Goal: Entertainment & Leisure: Browse casually

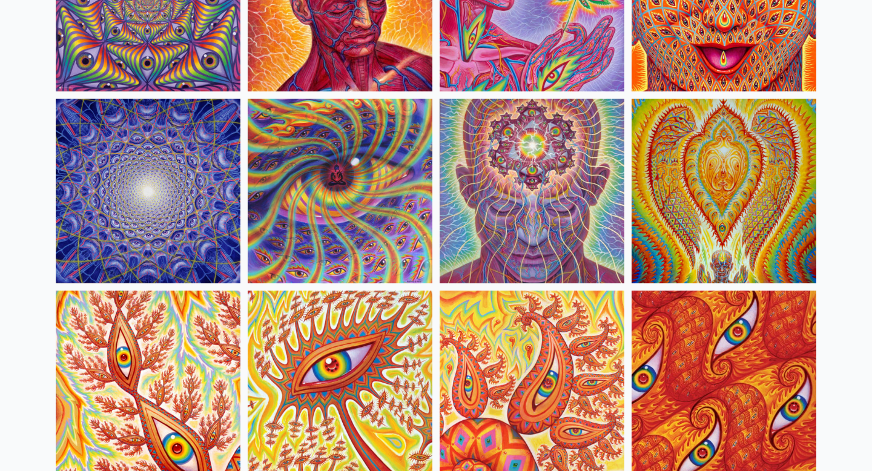
scroll to position [418, 0]
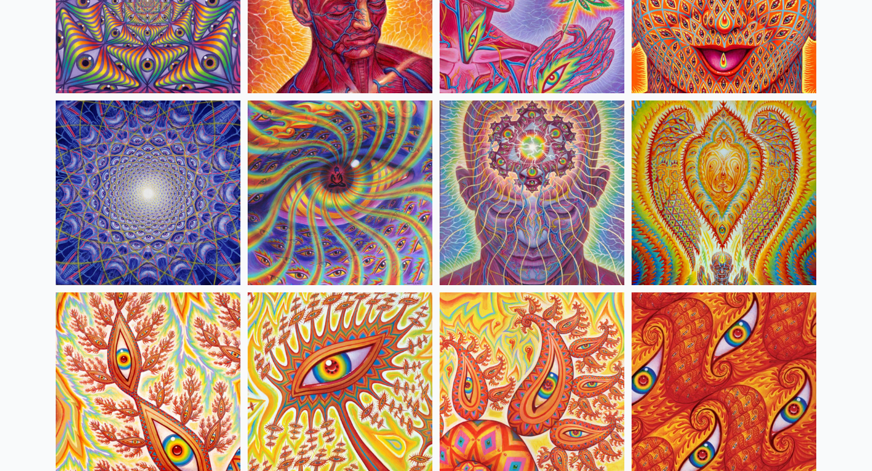
click at [210, 206] on img at bounding box center [148, 192] width 185 height 185
click at [704, 197] on img at bounding box center [723, 192] width 185 height 185
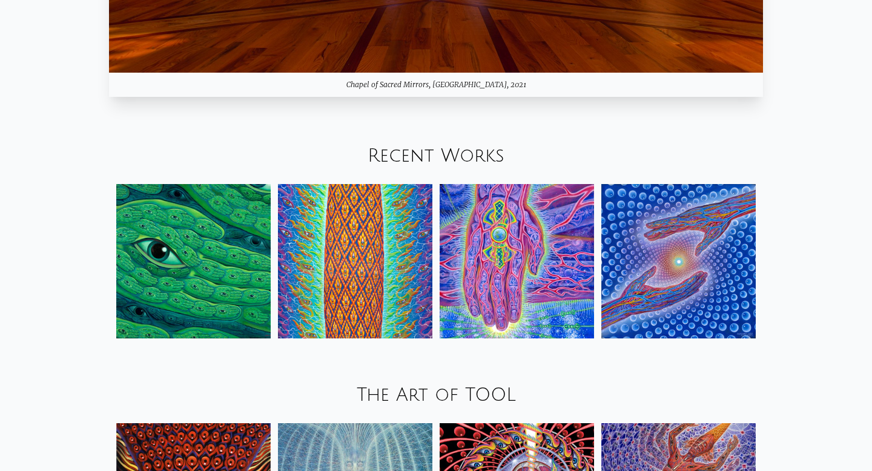
scroll to position [1405, 0]
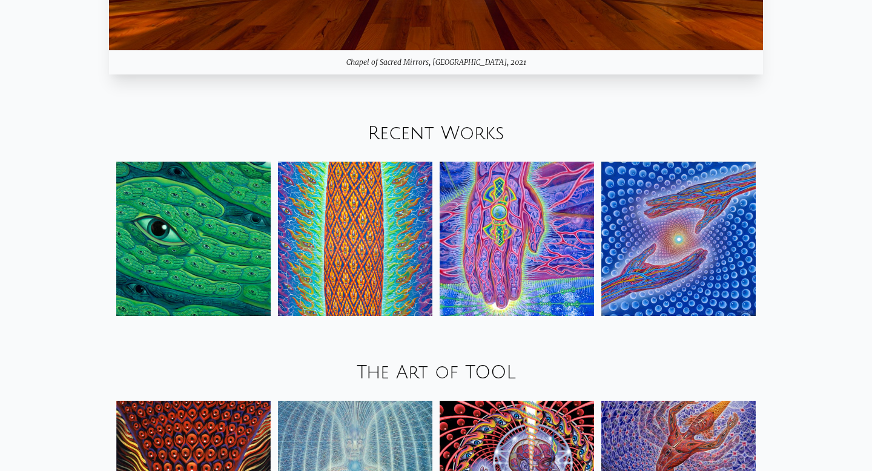
click at [435, 133] on link "Recent Works" at bounding box center [435, 133] width 137 height 20
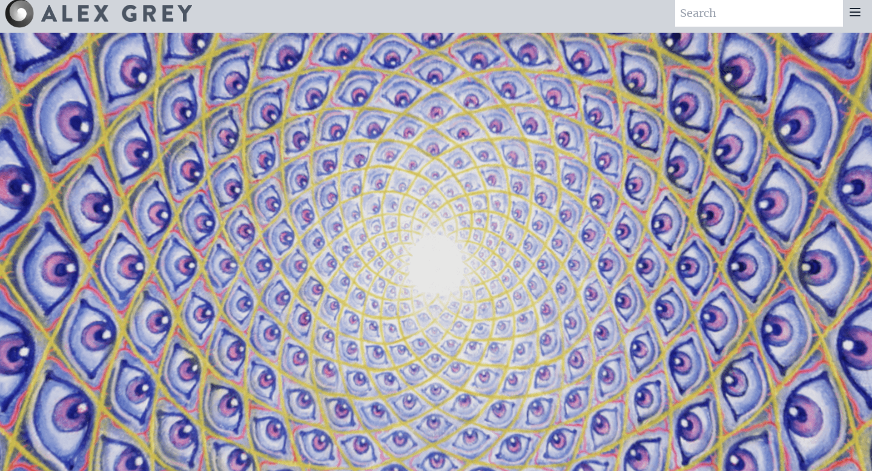
scroll to position [0, 0]
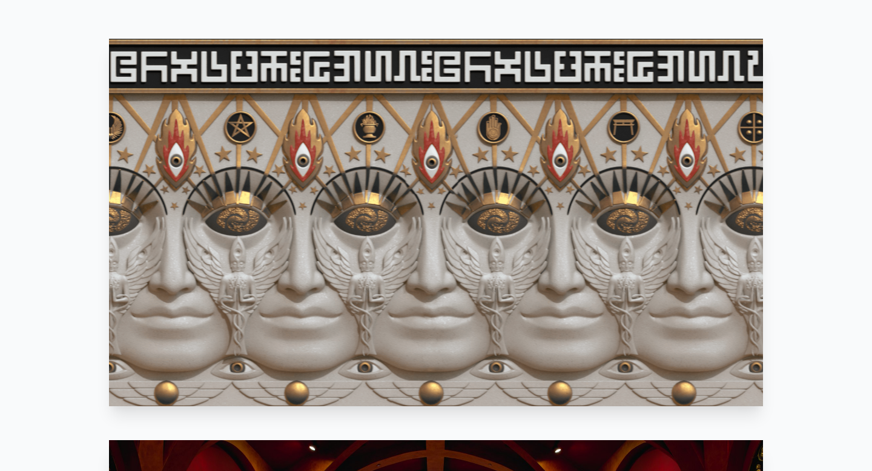
scroll to position [664, 0]
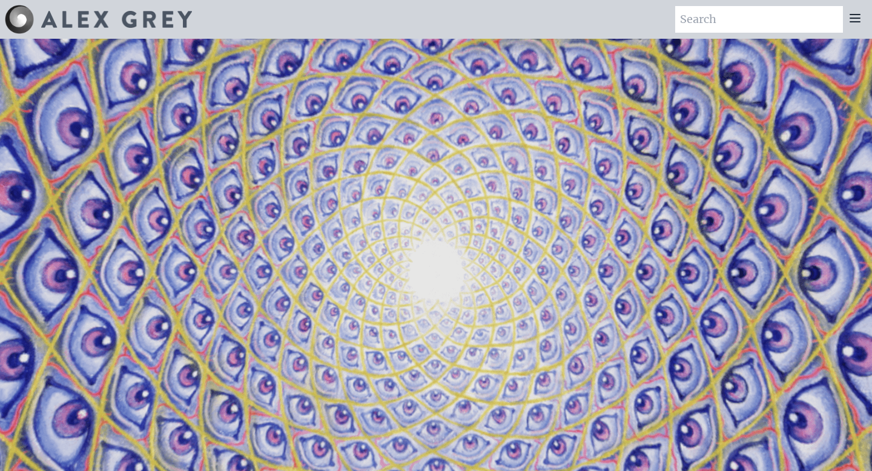
click at [70, 18] on img at bounding box center [116, 19] width 151 height 17
drag, startPoint x: 370, startPoint y: 256, endPoint x: 518, endPoint y: 347, distance: 173.7
click at [518, 347] on video "Your browser does not support the video tag." at bounding box center [435, 274] width 1211 height 681
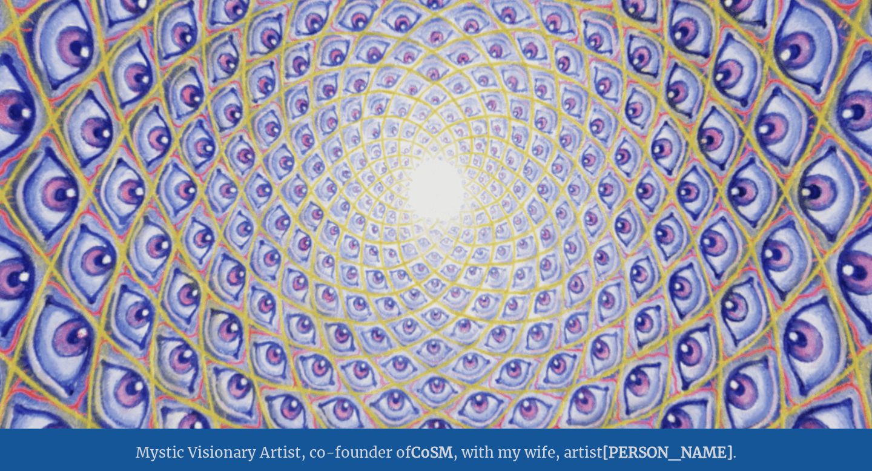
scroll to position [82, 0]
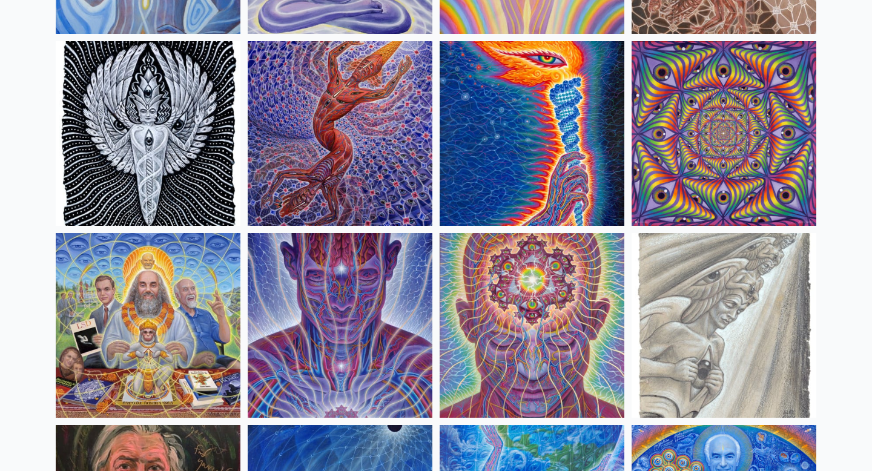
scroll to position [1249, 0]
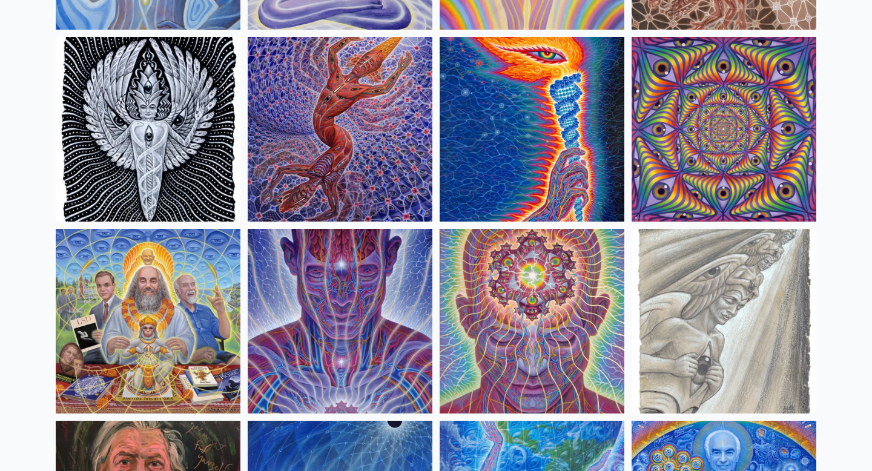
click at [374, 358] on img at bounding box center [340, 321] width 185 height 185
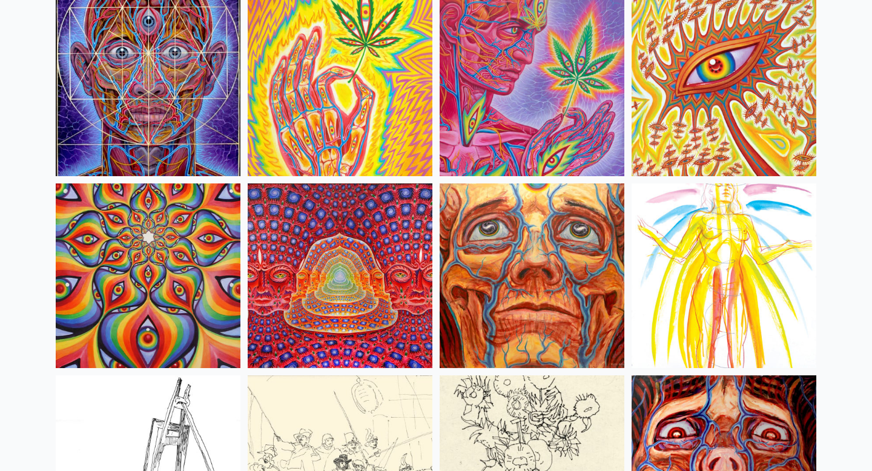
scroll to position [5336, 0]
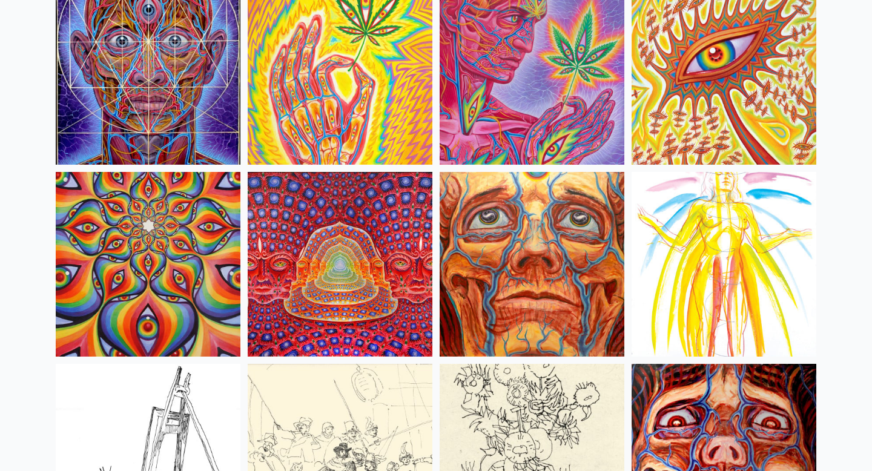
click at [161, 268] on img at bounding box center [148, 264] width 185 height 185
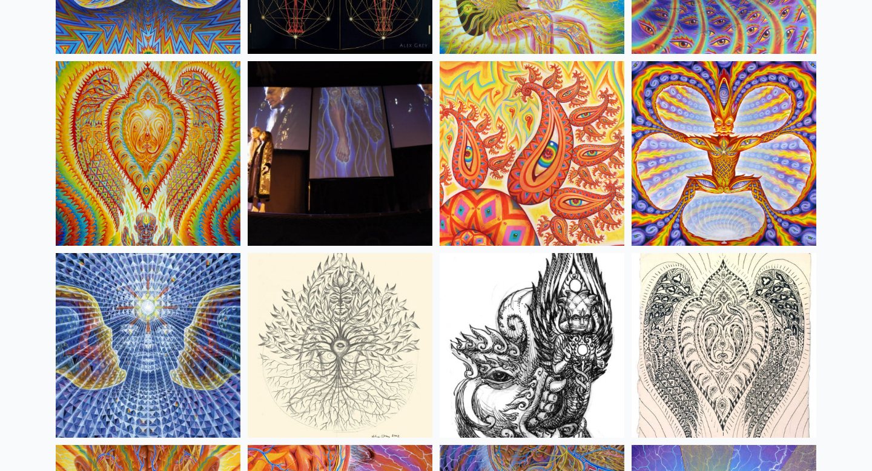
scroll to position [6601, 0]
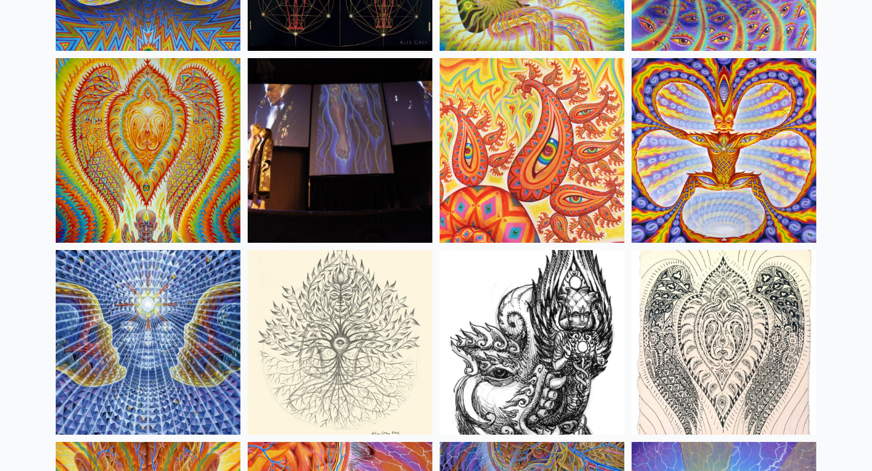
click at [168, 164] on img at bounding box center [148, 150] width 185 height 185
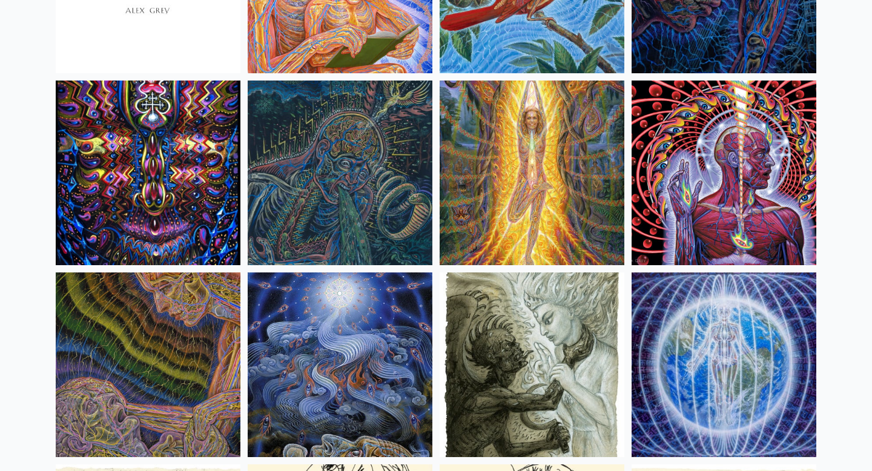
scroll to position [7537, 0]
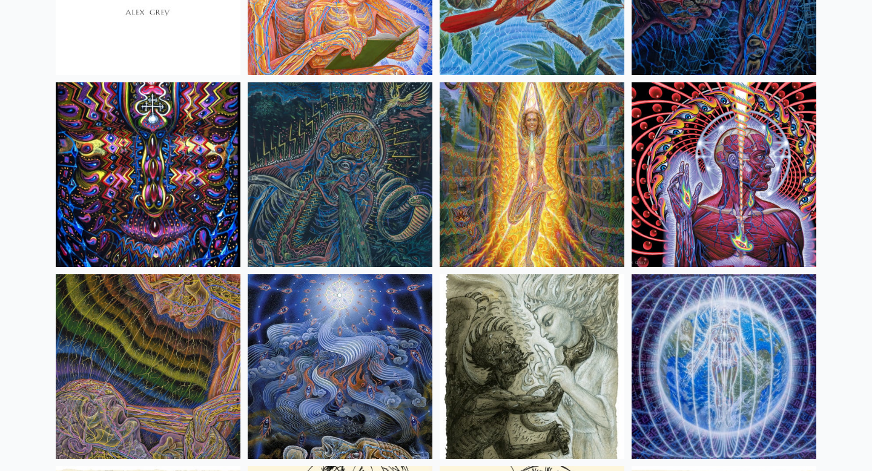
click at [203, 196] on img at bounding box center [148, 174] width 185 height 185
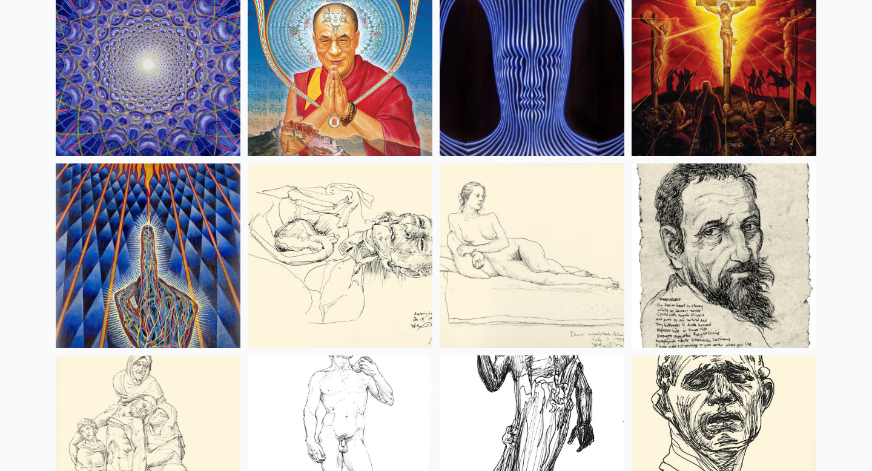
scroll to position [10722, 0]
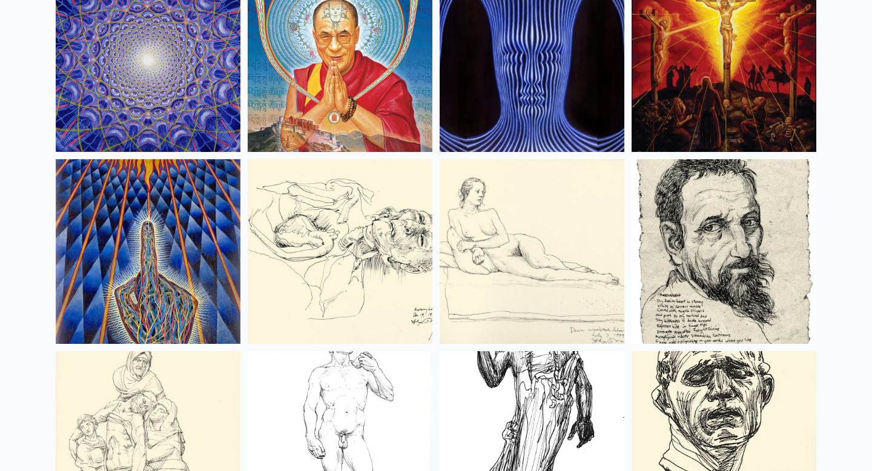
click at [168, 247] on img at bounding box center [148, 251] width 185 height 185
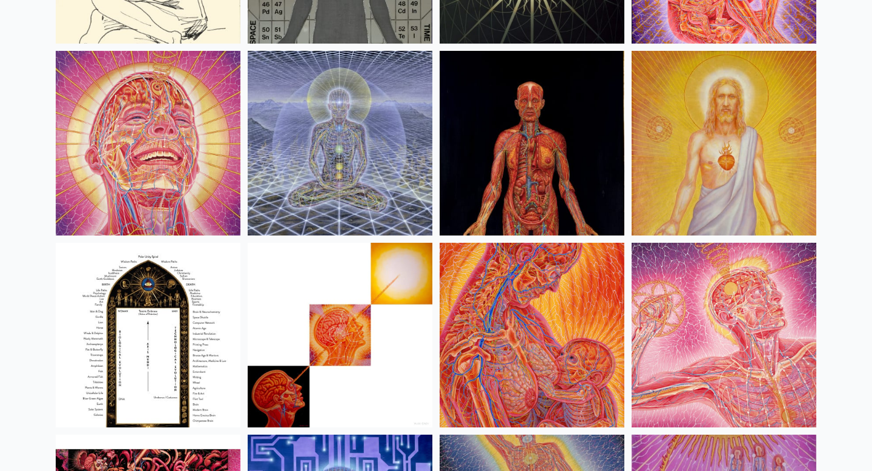
scroll to position [12749, 0]
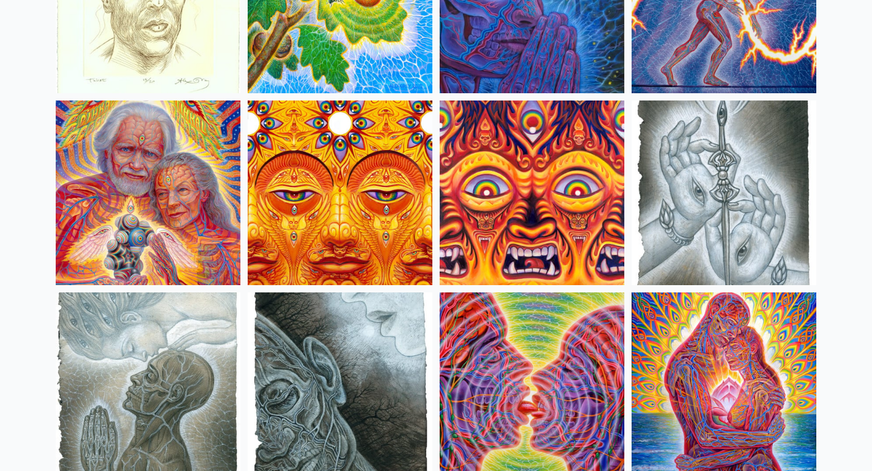
scroll to position [3681, 0]
